Goal: Information Seeking & Learning: Learn about a topic

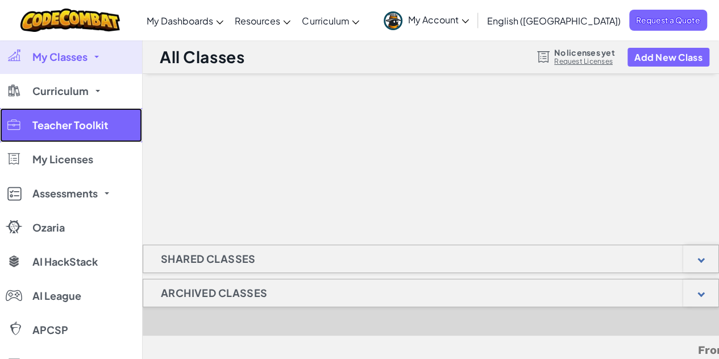
click at [72, 127] on span "Teacher Toolkit" at bounding box center [70, 125] width 76 height 10
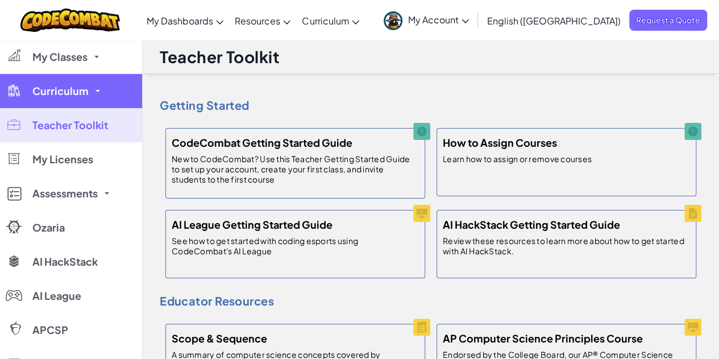
click at [70, 86] on span "Curriculum" at bounding box center [60, 91] width 56 height 10
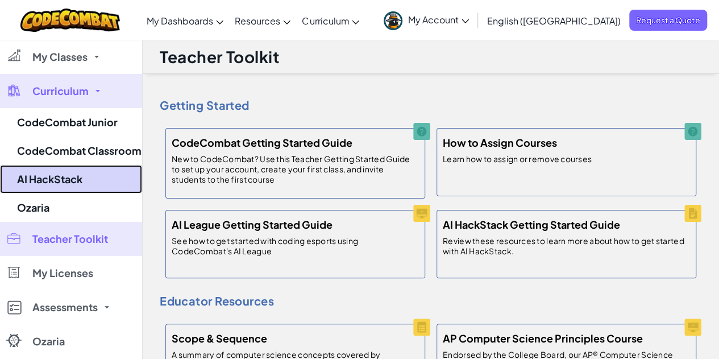
click at [76, 182] on link "AI HackStack" at bounding box center [71, 179] width 142 height 28
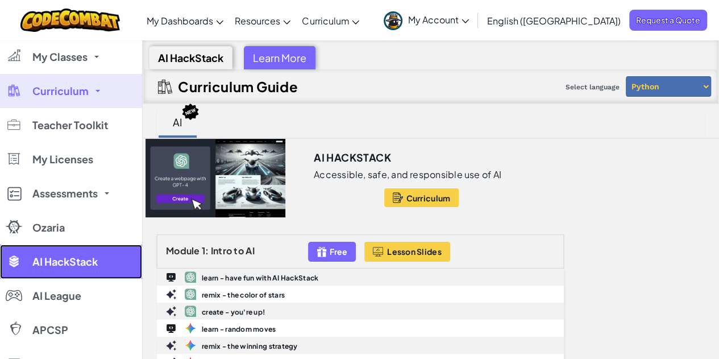
drag, startPoint x: 90, startPoint y: 255, endPoint x: 98, endPoint y: 270, distance: 17.3
click at [98, 270] on link "AI HackStack" at bounding box center [71, 261] width 142 height 34
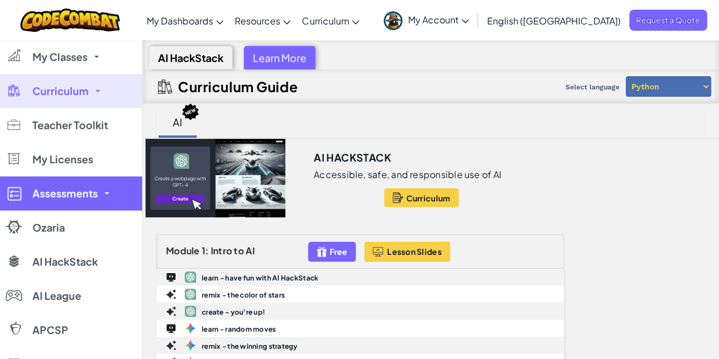
click at [73, 184] on link "Assessments" at bounding box center [71, 193] width 142 height 34
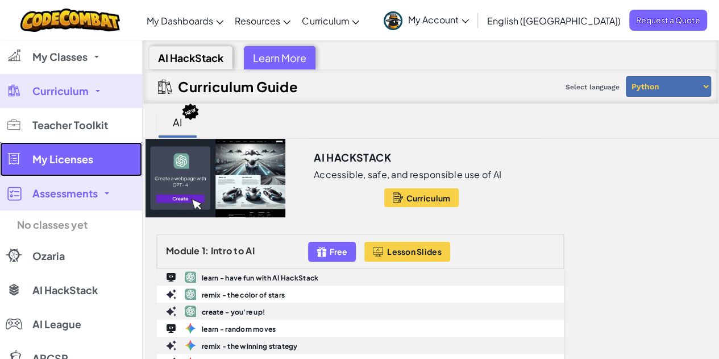
click at [98, 156] on link "My Licenses" at bounding box center [71, 159] width 142 height 34
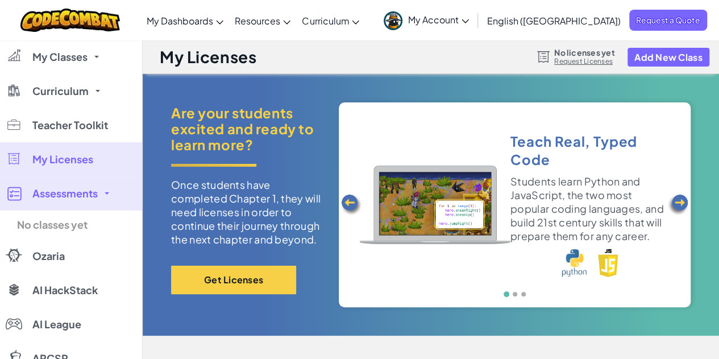
click at [102, 203] on link "Assessments" at bounding box center [71, 193] width 142 height 34
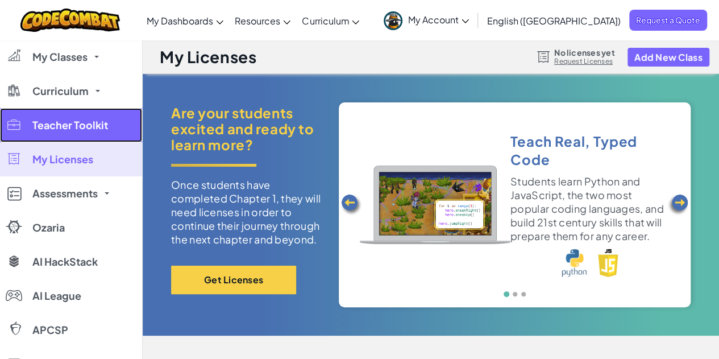
click at [97, 129] on span "Teacher Toolkit" at bounding box center [70, 125] width 76 height 10
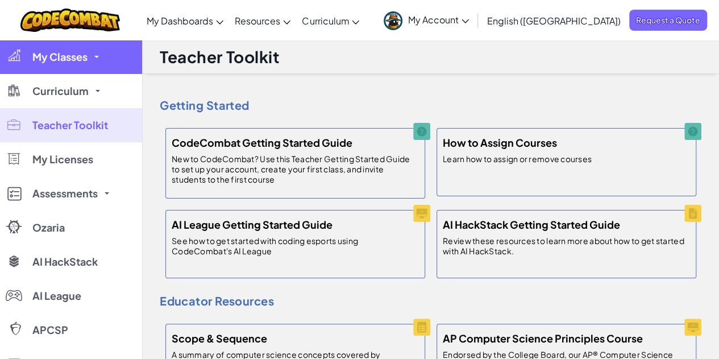
click at [94, 43] on link "My Classes" at bounding box center [71, 57] width 142 height 34
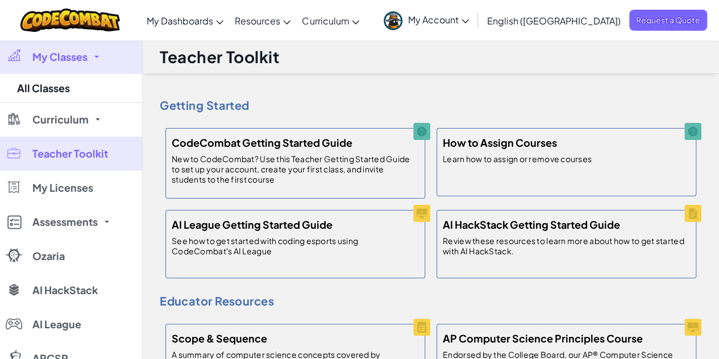
click at [469, 21] on icon at bounding box center [464, 21] width 7 height 4
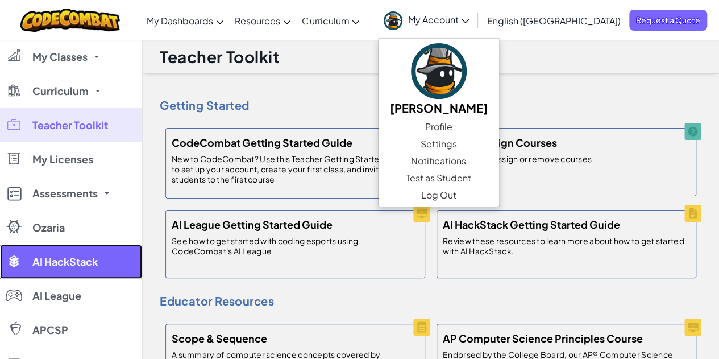
click at [40, 247] on link "AI HackStack" at bounding box center [71, 261] width 142 height 34
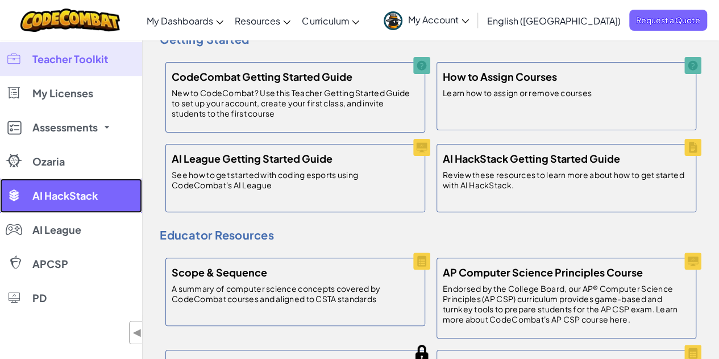
scroll to position [32, 0]
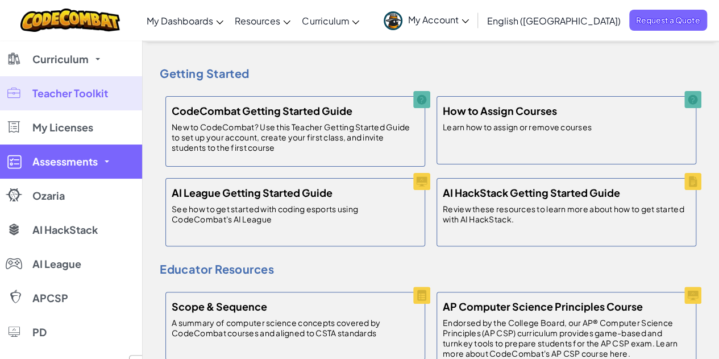
click at [101, 169] on link "Assessments" at bounding box center [71, 161] width 142 height 34
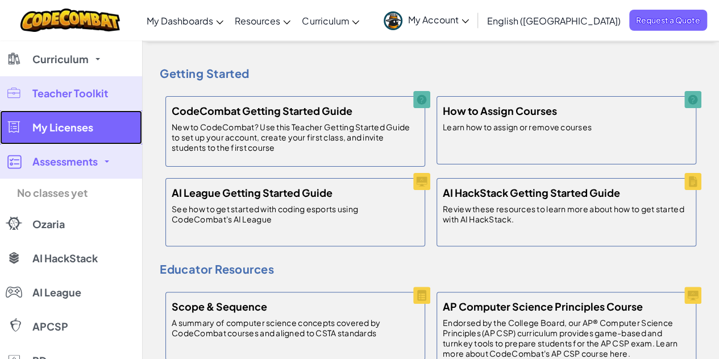
click at [77, 130] on span "My Licenses" at bounding box center [62, 127] width 61 height 10
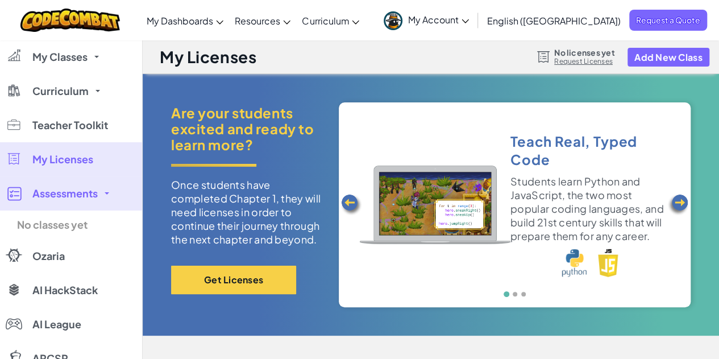
click at [82, 202] on link "Assessments" at bounding box center [71, 193] width 142 height 34
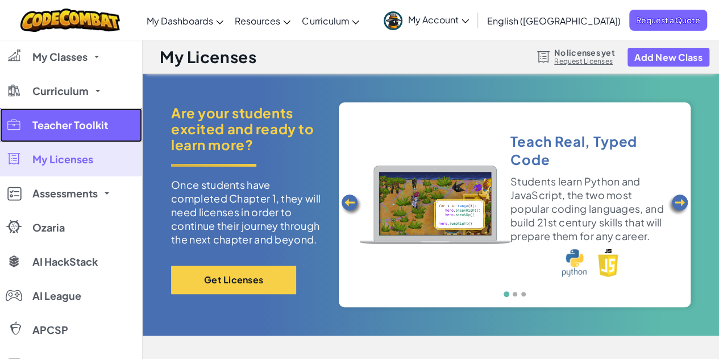
click at [69, 112] on link "Teacher Toolkit" at bounding box center [71, 125] width 142 height 34
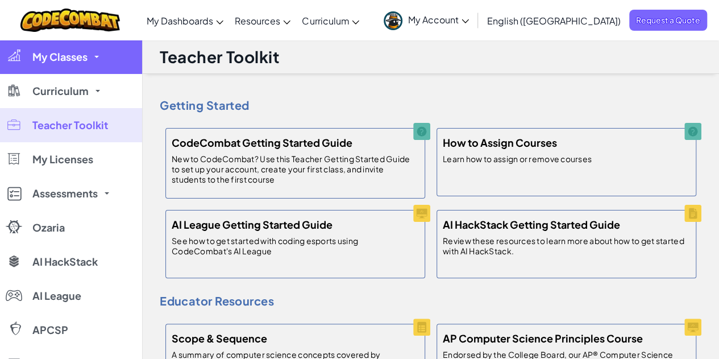
click at [15, 73] on link "My Classes" at bounding box center [71, 57] width 142 height 34
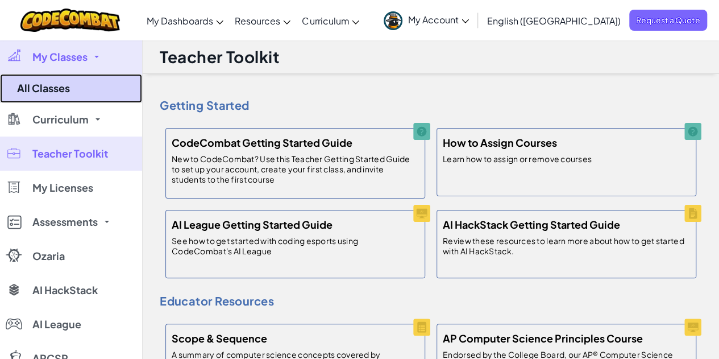
click at [82, 87] on link "All Classes" at bounding box center [71, 88] width 142 height 29
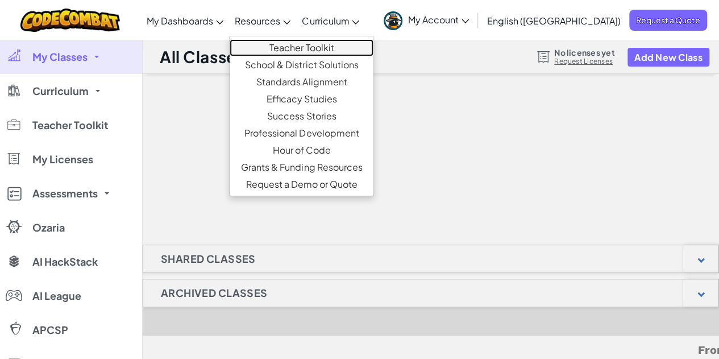
click at [373, 51] on link "Teacher Toolkit" at bounding box center [302, 47] width 144 height 17
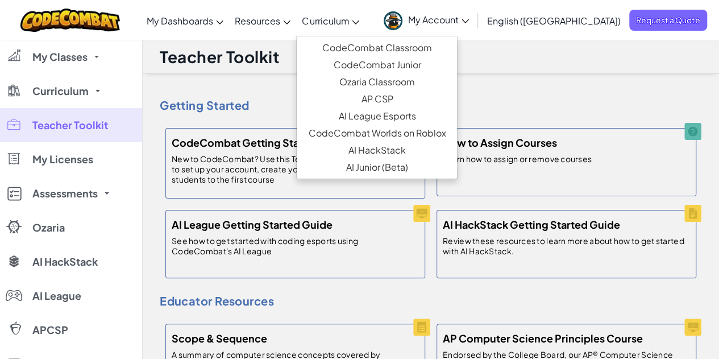
click at [365, 32] on link "Curriculum" at bounding box center [330, 20] width 69 height 31
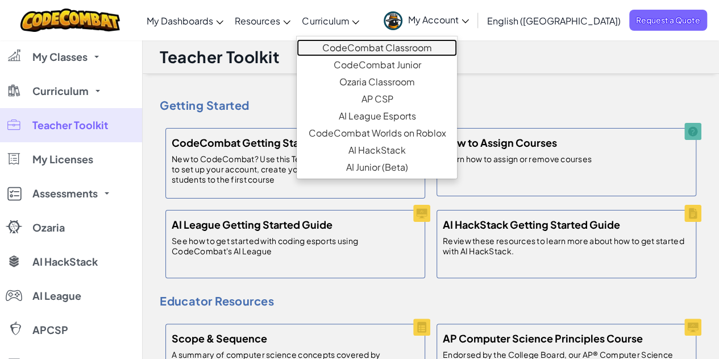
click at [416, 51] on link "CodeCombat Classroom" at bounding box center [377, 47] width 160 height 17
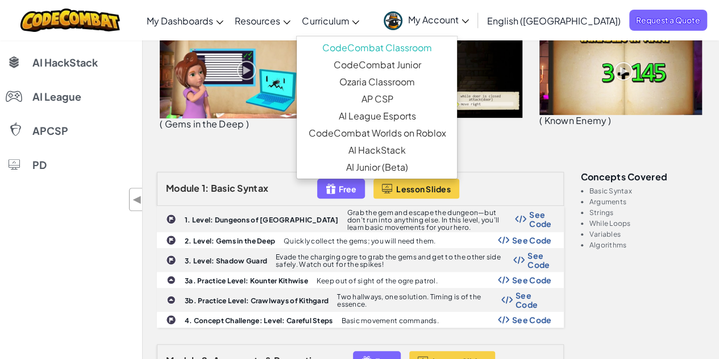
scroll to position [214, 0]
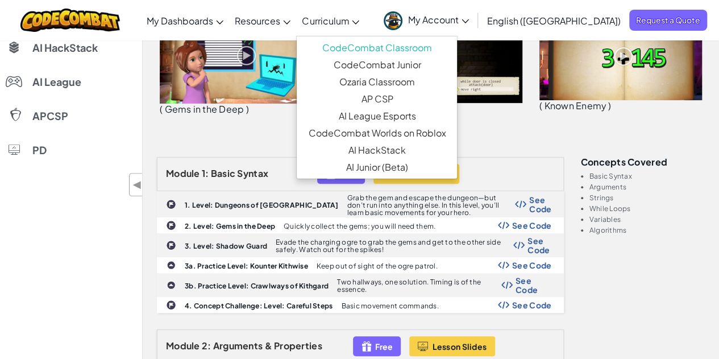
click at [359, 22] on icon at bounding box center [355, 22] width 7 height 4
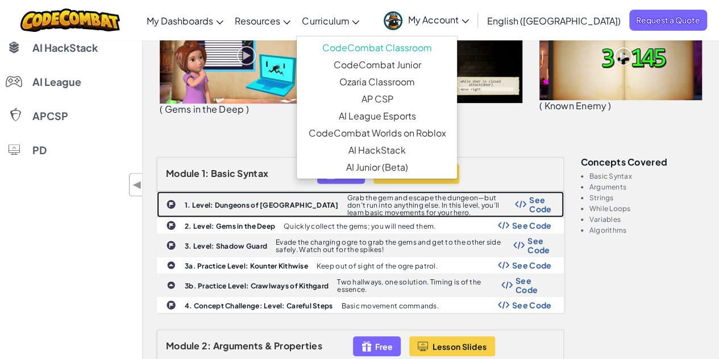
click at [525, 201] on img at bounding box center [520, 204] width 11 height 8
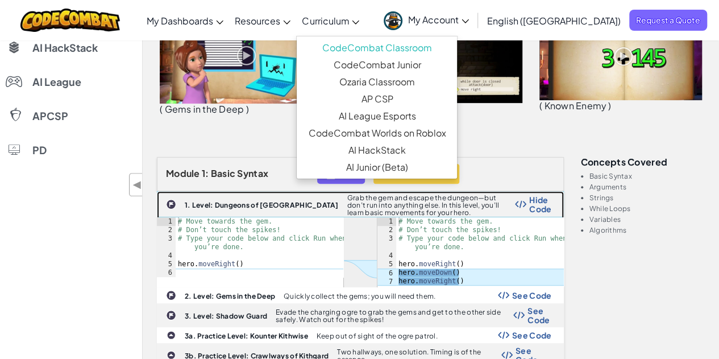
click at [525, 201] on img at bounding box center [520, 204] width 11 height 8
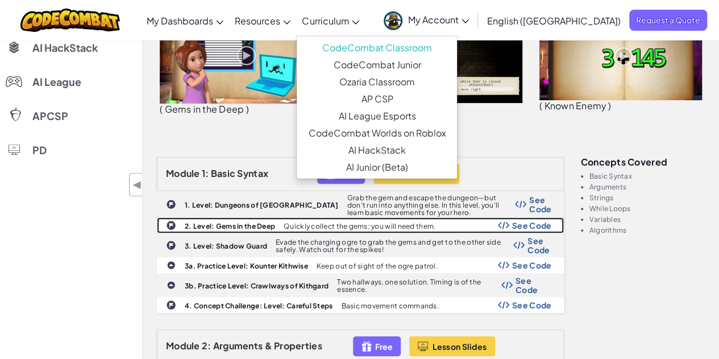
click at [508, 227] on img at bounding box center [503, 225] width 11 height 8
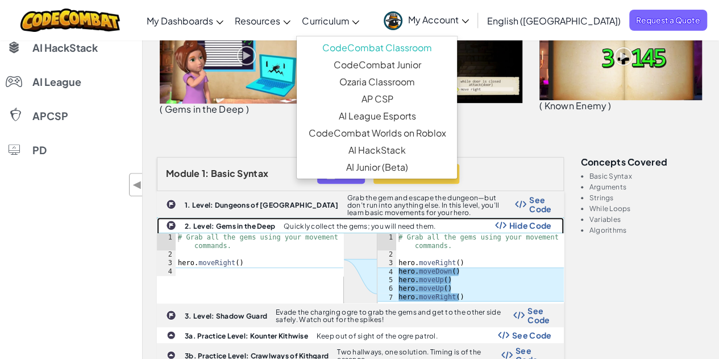
click at [509, 222] on span "Hide Code" at bounding box center [530, 224] width 43 height 9
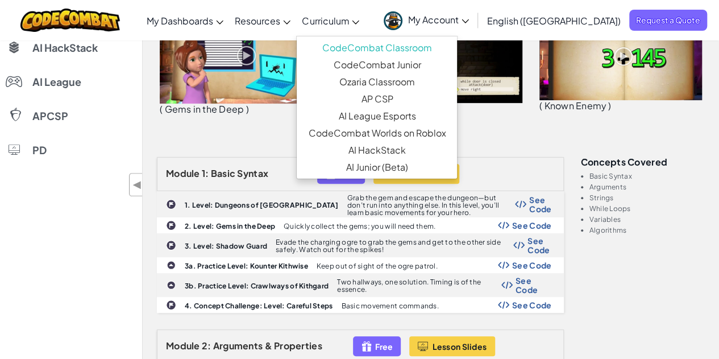
click at [365, 19] on link "Curriculum" at bounding box center [330, 20] width 69 height 31
click at [349, 17] on span "Curriculum" at bounding box center [325, 21] width 47 height 12
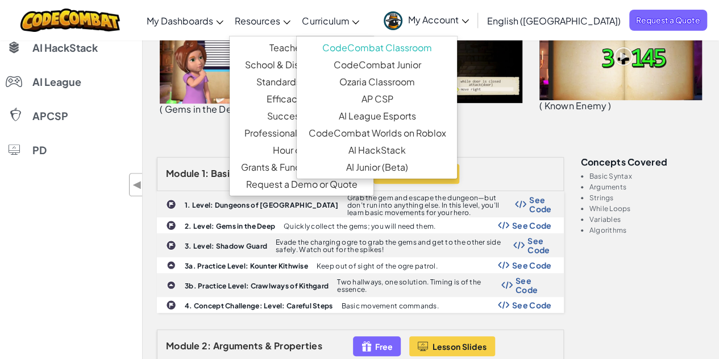
click at [296, 17] on link "Resources" at bounding box center [262, 20] width 67 height 31
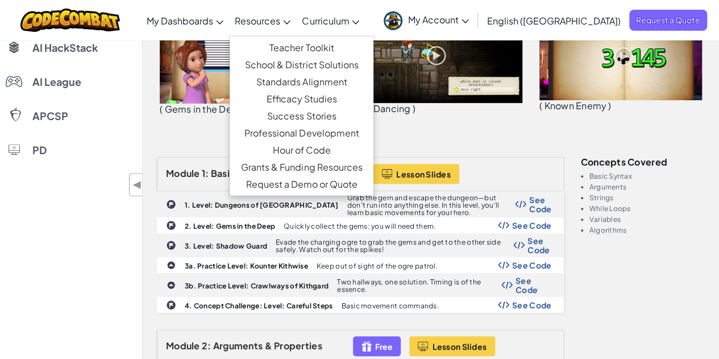
click at [296, 17] on link "Resources" at bounding box center [262, 20] width 67 height 31
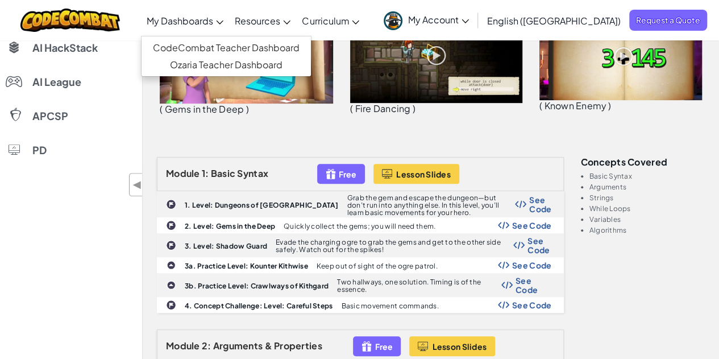
click at [229, 13] on link "My Dashboards" at bounding box center [185, 20] width 88 height 31
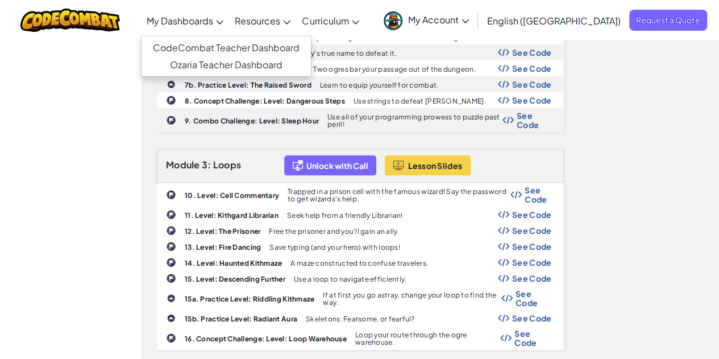
scroll to position [615, 0]
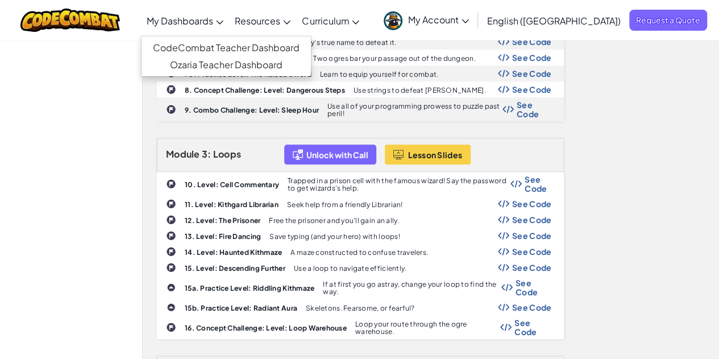
click at [229, 13] on link "My Dashboards" at bounding box center [185, 20] width 88 height 31
click at [213, 18] on span "My Dashboards" at bounding box center [180, 21] width 66 height 12
click at [223, 20] on icon at bounding box center [219, 22] width 7 height 4
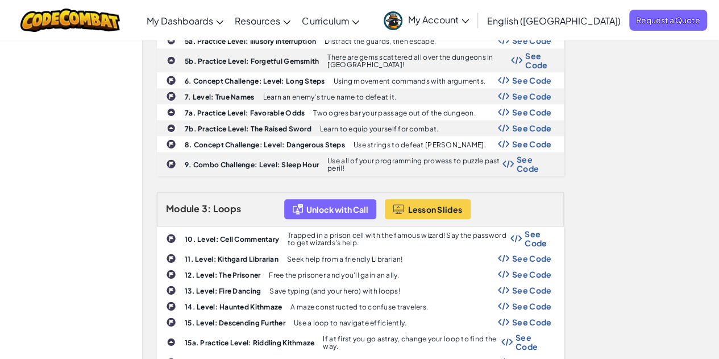
scroll to position [556, 0]
